Goal: Task Accomplishment & Management: Complete application form

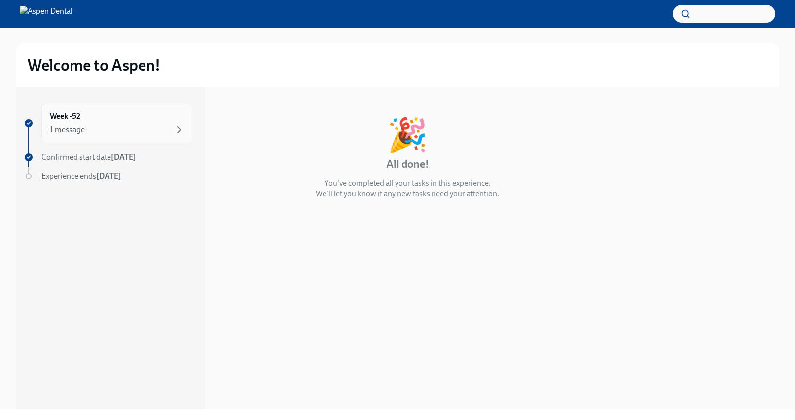
click at [99, 127] on div "1 message" at bounding box center [117, 130] width 135 height 12
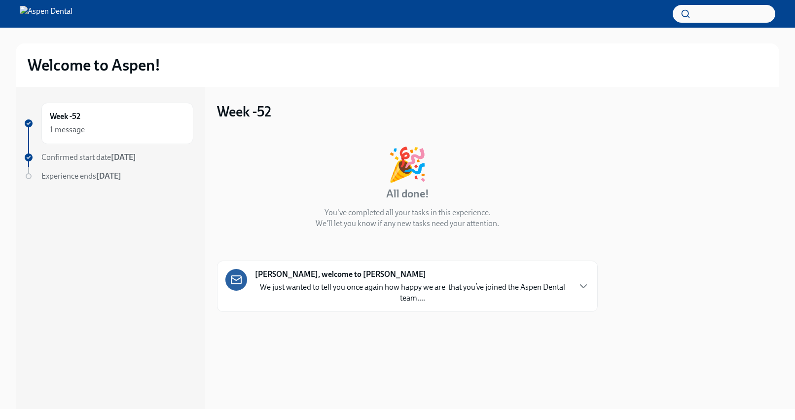
click at [109, 154] on span "Confirmed start date [DATE]" at bounding box center [88, 156] width 95 height 9
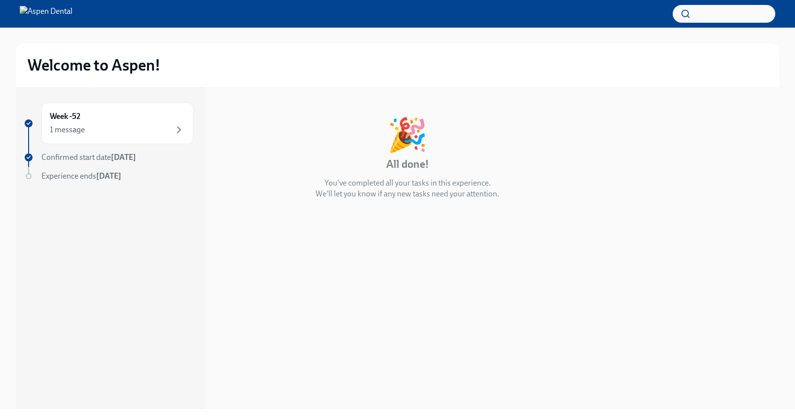
click at [74, 169] on div "Week -52 1 message Confirmed start date [DATE] Experience ends [DATE]" at bounding box center [109, 162] width 170 height 118
click at [76, 176] on span "Experience ends [DATE]" at bounding box center [81, 175] width 80 height 9
click at [106, 156] on span "Confirmed start date [DATE]" at bounding box center [88, 156] width 95 height 9
click at [134, 121] on div "Week -52 1 message" at bounding box center [117, 123] width 135 height 25
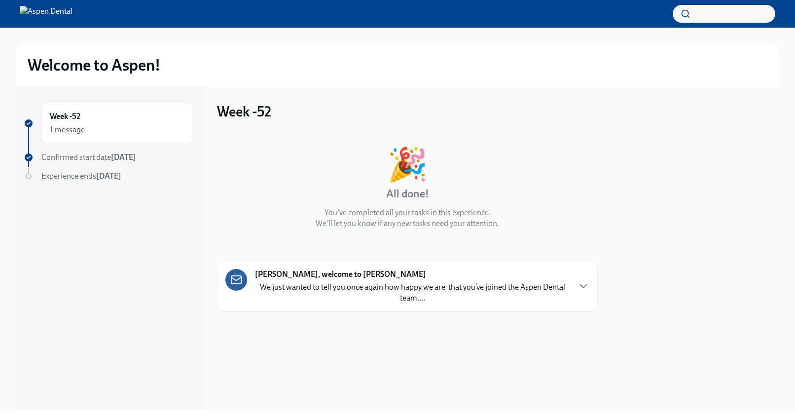
click at [61, 19] on img at bounding box center [46, 14] width 53 height 16
click at [70, 54] on div "Welcome to Aspen!" at bounding box center [398, 64] width 764 height 43
click at [67, 82] on div "Welcome to Aspen!" at bounding box center [398, 64] width 764 height 43
click at [68, 71] on h2 "Welcome to Aspen!" at bounding box center [94, 65] width 133 height 20
click at [287, 284] on p "We just wanted to tell you once again how happy we are  that you’ve joined the …" at bounding box center [412, 293] width 315 height 22
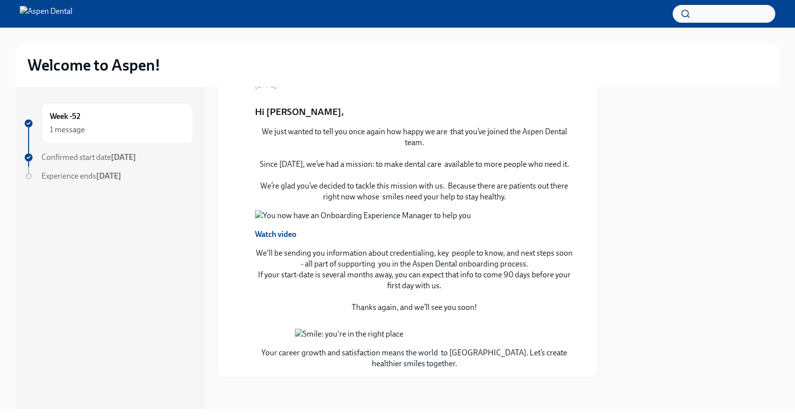
scroll to position [613, 0]
click at [120, 158] on strong "[DATE]" at bounding box center [123, 156] width 25 height 9
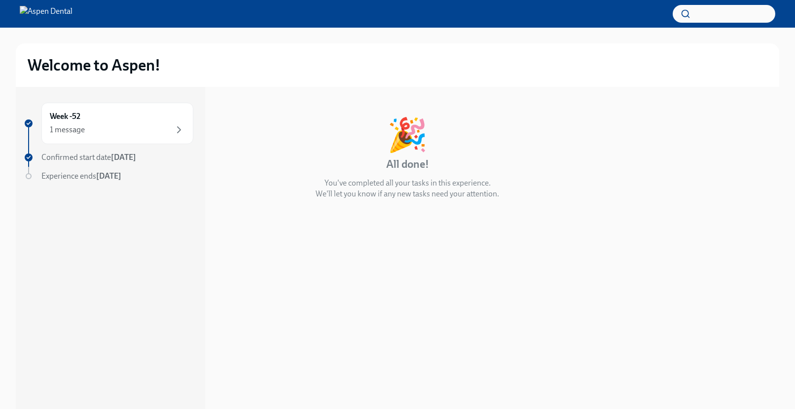
click at [75, 176] on span "Experience ends [DATE]" at bounding box center [81, 175] width 80 height 9
click at [71, 128] on div "1 message" at bounding box center [67, 129] width 35 height 11
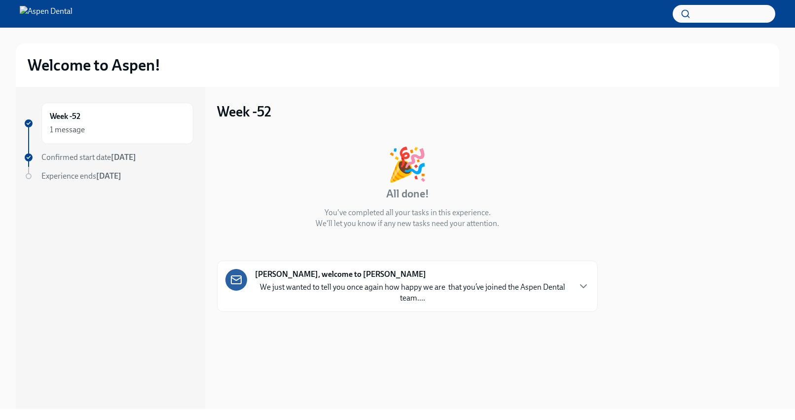
click at [33, 14] on img at bounding box center [46, 14] width 53 height 16
click at [43, 15] on img at bounding box center [46, 14] width 53 height 16
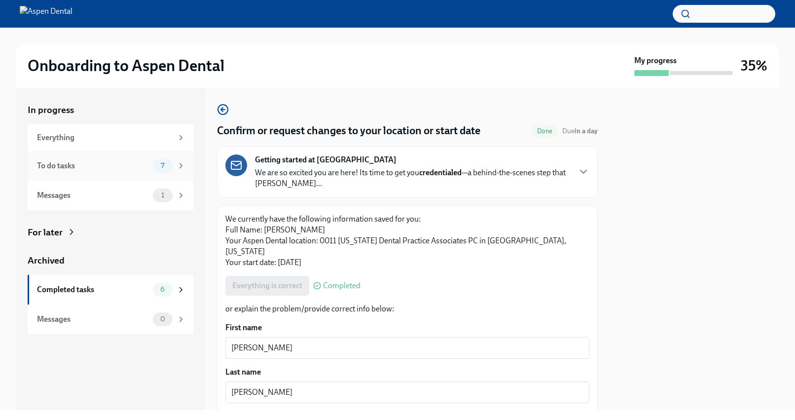
click at [143, 171] on div "To do tasks" at bounding box center [93, 165] width 112 height 11
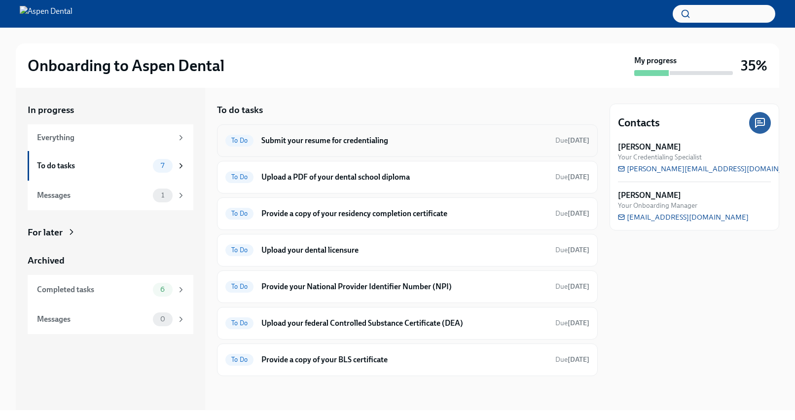
click at [320, 143] on h6 "Submit your resume for credentialing" at bounding box center [404, 140] width 286 height 11
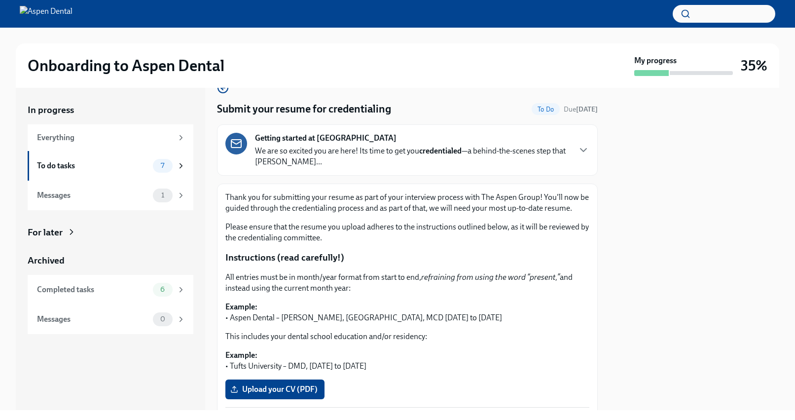
scroll to position [31, 0]
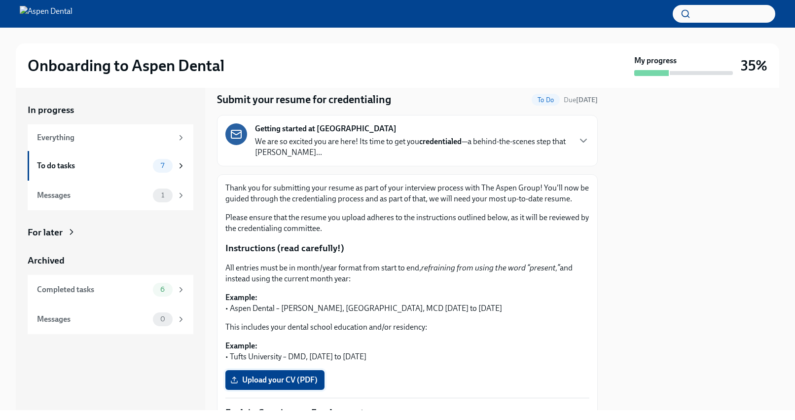
click at [260, 386] on label "Upload your CV (PDF)" at bounding box center [274, 380] width 99 height 20
click at [0, 0] on input "Upload your CV (PDF)" at bounding box center [0, 0] width 0 height 0
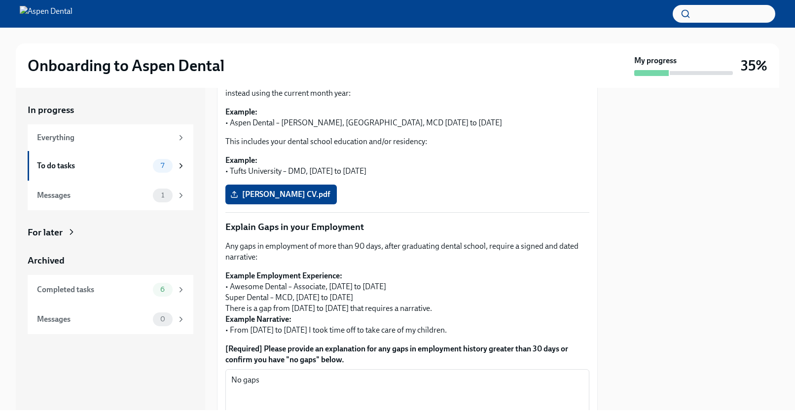
scroll to position [347, 0]
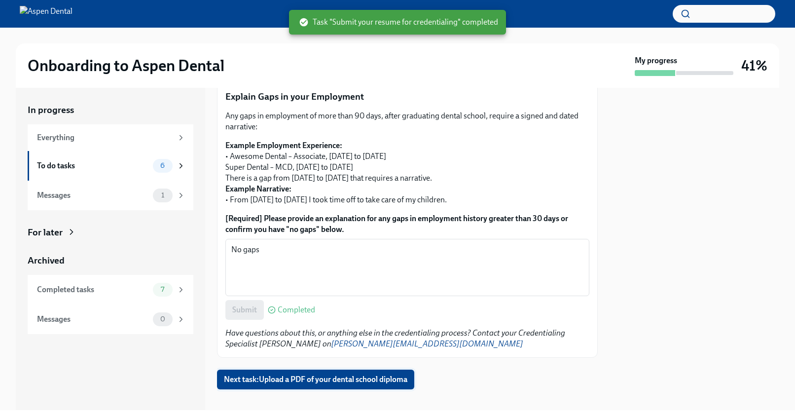
click at [285, 382] on span "Next task : Upload a PDF of your dental school diploma" at bounding box center [315, 379] width 183 height 10
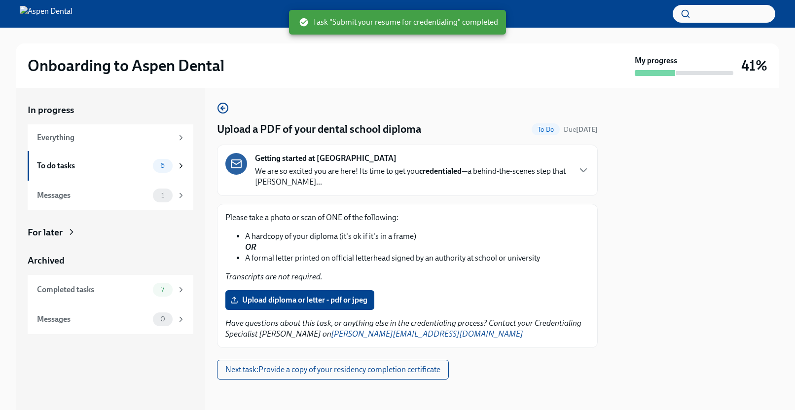
scroll to position [2, 0]
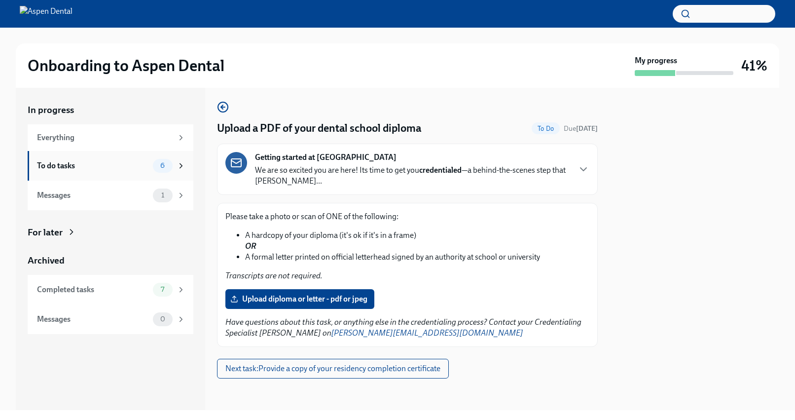
click at [144, 165] on div "To do tasks" at bounding box center [93, 165] width 112 height 11
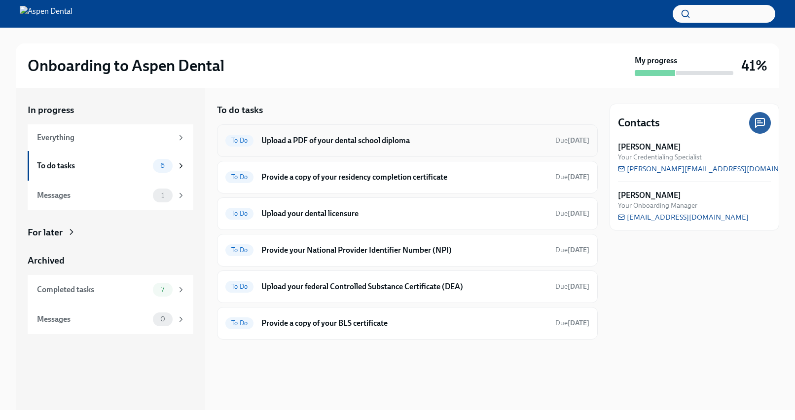
click at [346, 144] on h6 "Upload a PDF of your dental school diploma" at bounding box center [404, 140] width 286 height 11
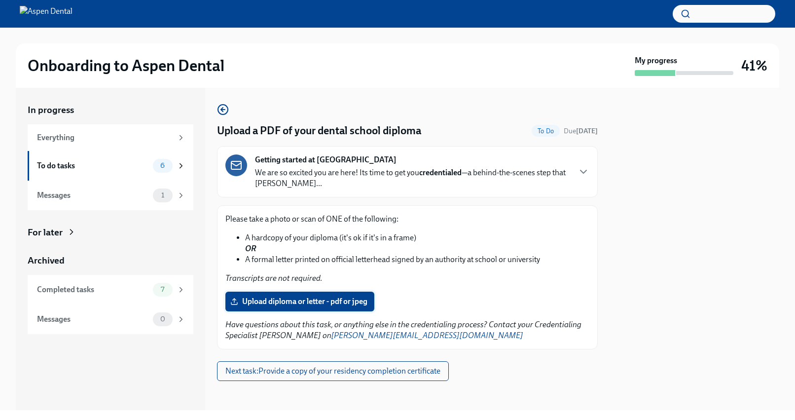
click at [295, 305] on span "Upload diploma or letter - pdf or jpeg" at bounding box center [299, 301] width 135 height 10
click at [0, 0] on input "Upload diploma or letter - pdf or jpeg" at bounding box center [0, 0] width 0 height 0
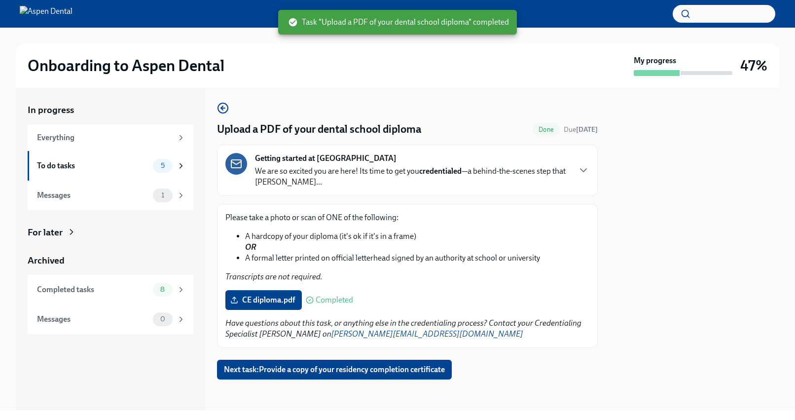
scroll to position [2, 0]
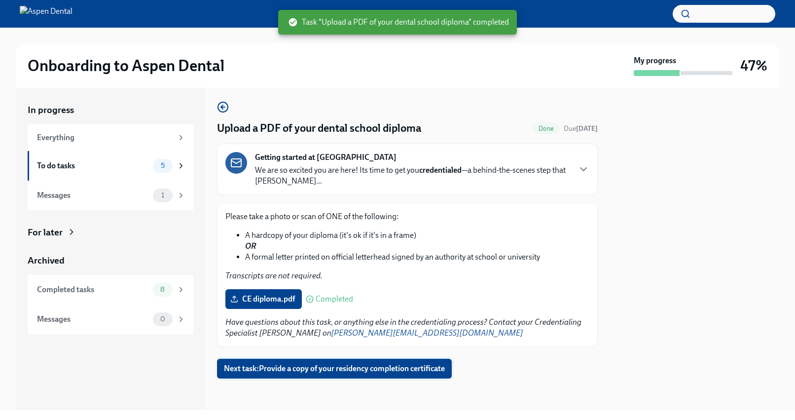
click at [352, 367] on span "Next task : Provide a copy of your residency completion certificate" at bounding box center [334, 369] width 221 height 10
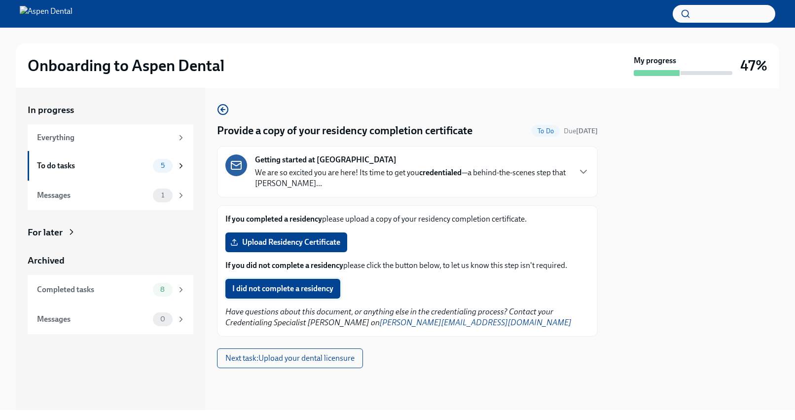
click at [327, 286] on span "I did not complete a residency" at bounding box center [282, 289] width 101 height 10
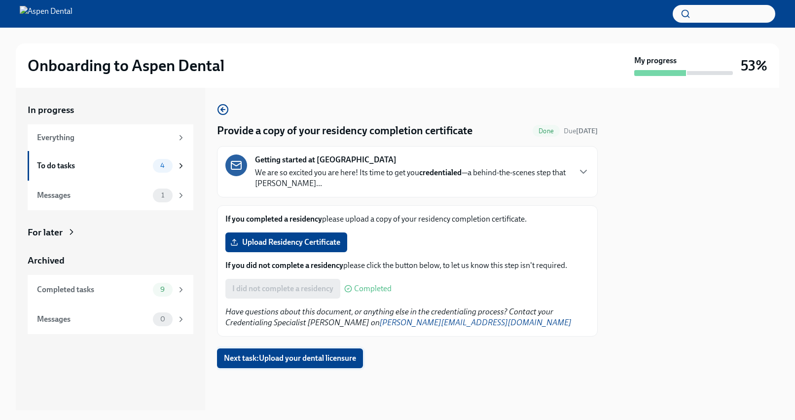
click at [345, 357] on span "Next task : Upload your dental licensure" at bounding box center [290, 358] width 132 height 10
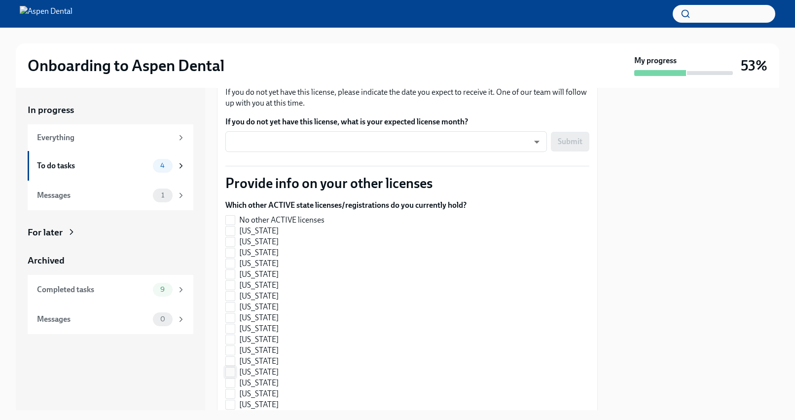
scroll to position [65, 0]
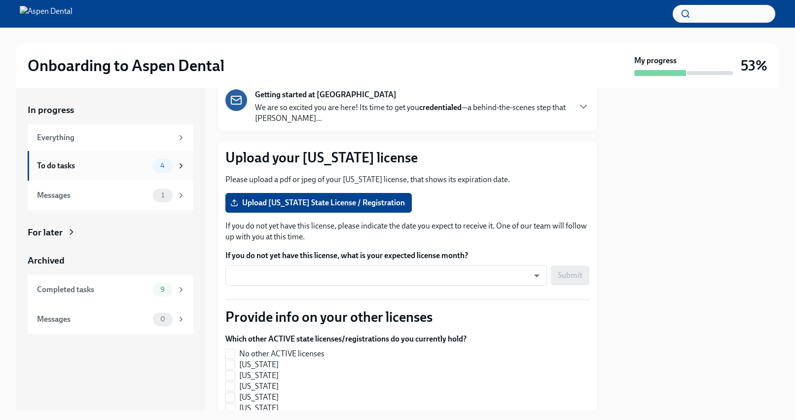
click at [108, 161] on div "To do tasks" at bounding box center [93, 165] width 112 height 11
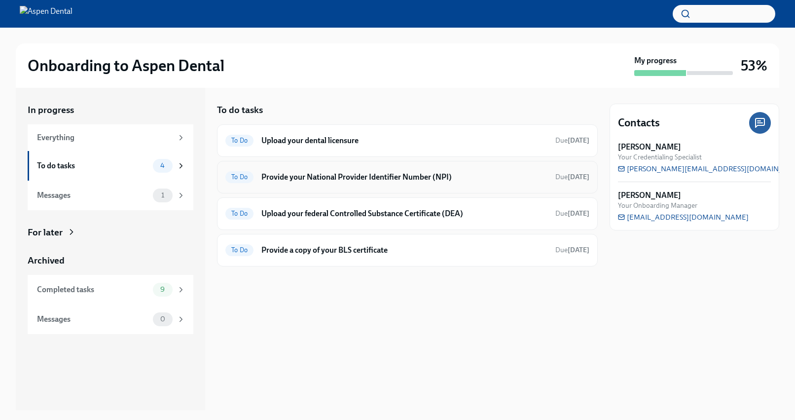
click at [399, 183] on div "To Do Provide your National Provider Identifier Number (NPI) Due in 5 days" at bounding box center [407, 177] width 364 height 16
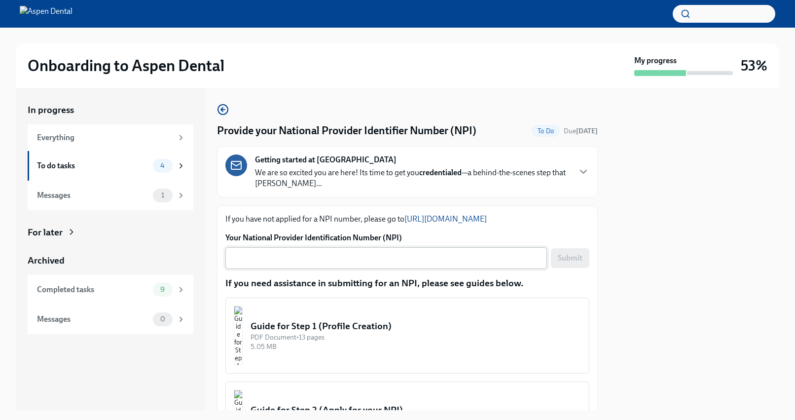
click at [310, 255] on textarea "Your National Provider Identification Number (NPI)" at bounding box center [386, 258] width 310 height 12
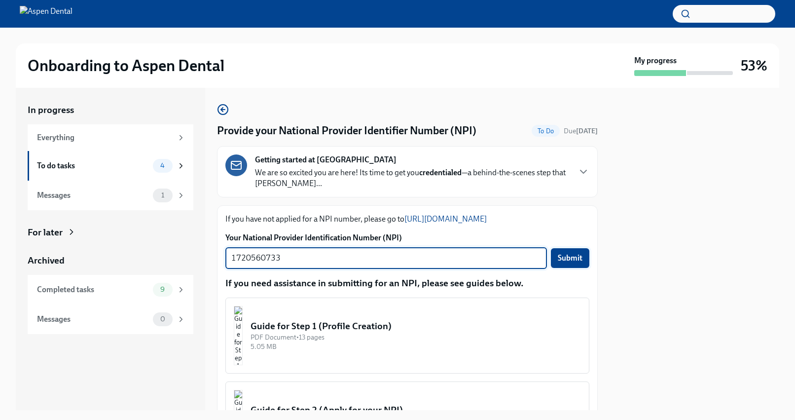
type textarea "1720560733"
click at [560, 252] on button "Submit" at bounding box center [570, 258] width 38 height 20
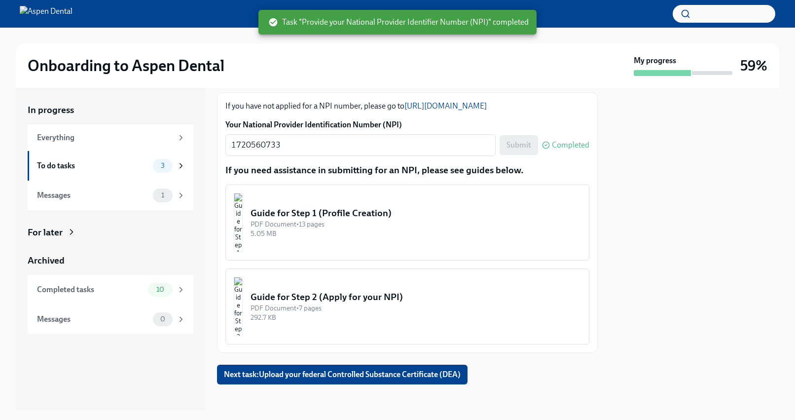
scroll to position [119, 0]
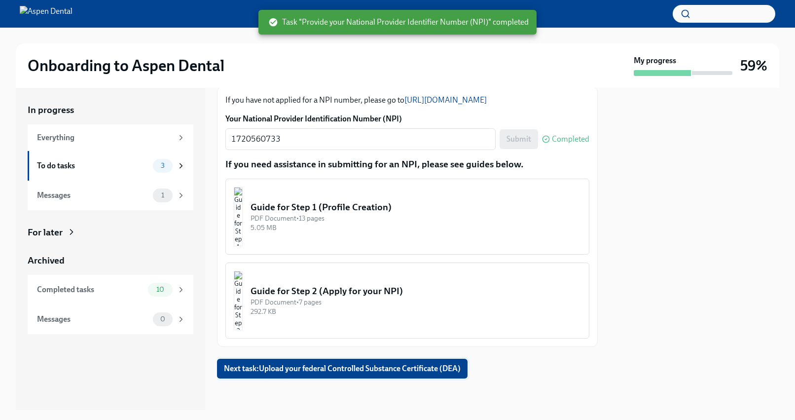
click at [318, 374] on button "Next task : Upload your federal Controlled Substance Certificate (DEA)" at bounding box center [342, 369] width 251 height 20
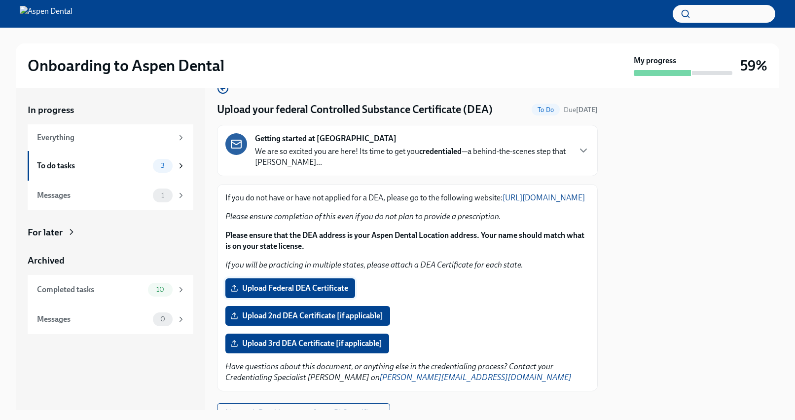
scroll to position [22, 0]
click at [295, 292] on span "Upload Federal DEA Certificate" at bounding box center [290, 288] width 116 height 10
click at [0, 0] on input "Upload Federal DEA Certificate" at bounding box center [0, 0] width 0 height 0
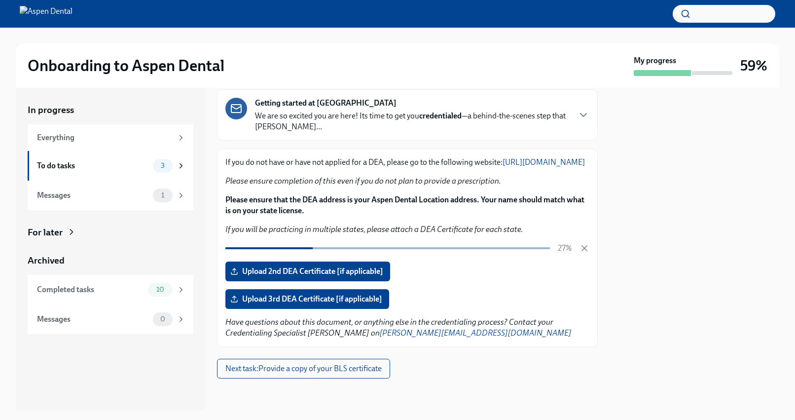
scroll to position [68, 0]
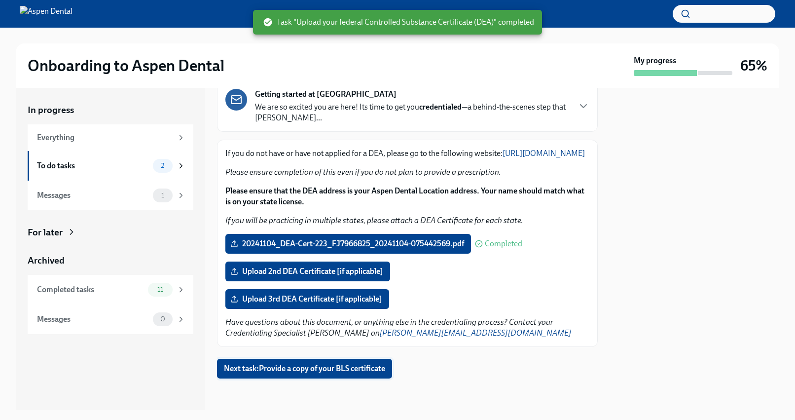
click at [266, 378] on button "Next task : Provide a copy of your BLS certificate" at bounding box center [304, 369] width 175 height 20
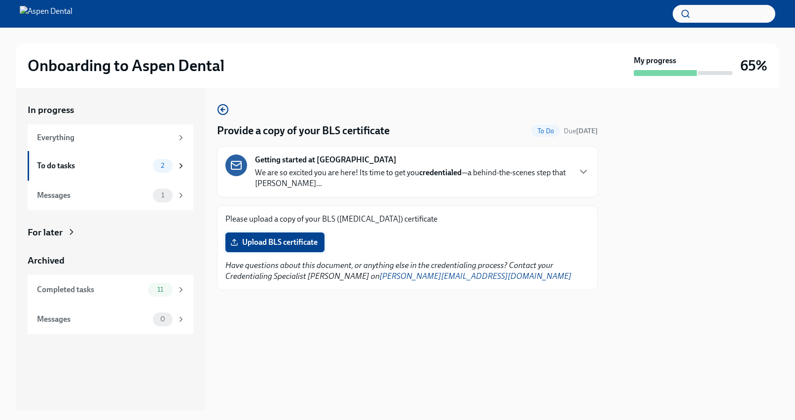
click at [269, 244] on span "Upload BLS certificate" at bounding box center [274, 242] width 85 height 10
click at [0, 0] on input "Upload BLS certificate" at bounding box center [0, 0] width 0 height 0
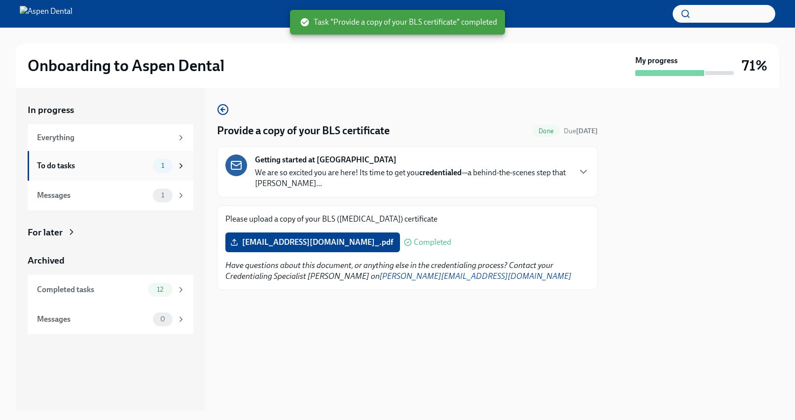
click at [76, 168] on div "To do tasks" at bounding box center [93, 165] width 112 height 11
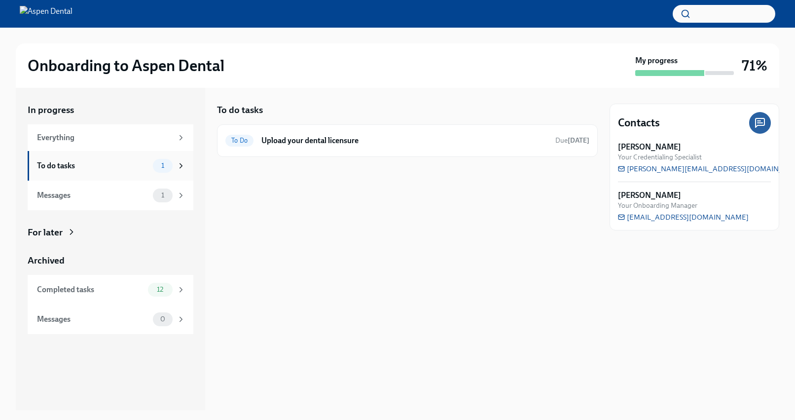
click at [86, 166] on div "To do tasks" at bounding box center [93, 165] width 112 height 11
click at [82, 189] on div "Messages 1" at bounding box center [111, 195] width 148 height 14
